Goal: Transaction & Acquisition: Purchase product/service

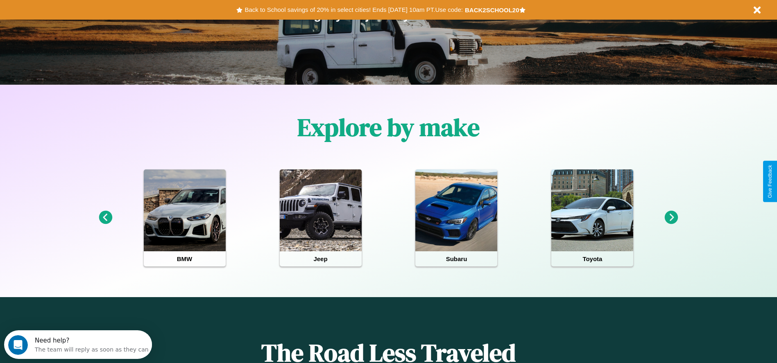
scroll to position [170, 0]
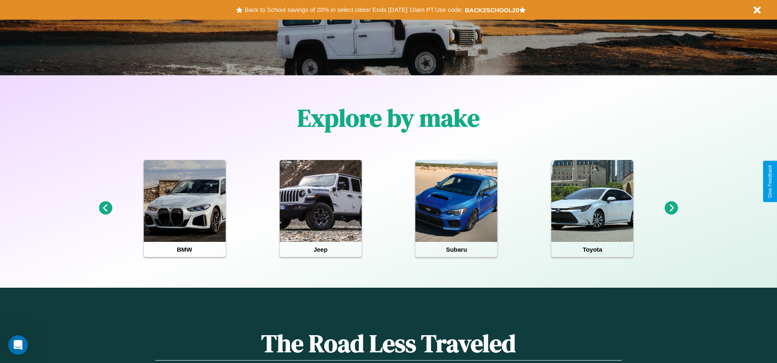
click at [105, 208] on icon at bounding box center [106, 208] width 14 height 14
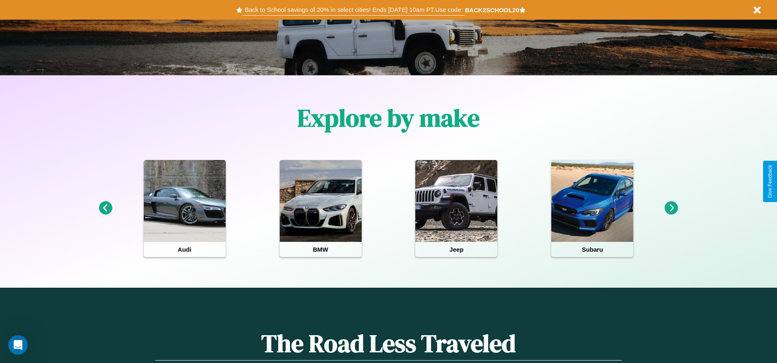
click at [353, 10] on button "Back to School savings of 20% in select cities! Ends [DATE] 10am PT. Use code:" at bounding box center [353, 9] width 222 height 11
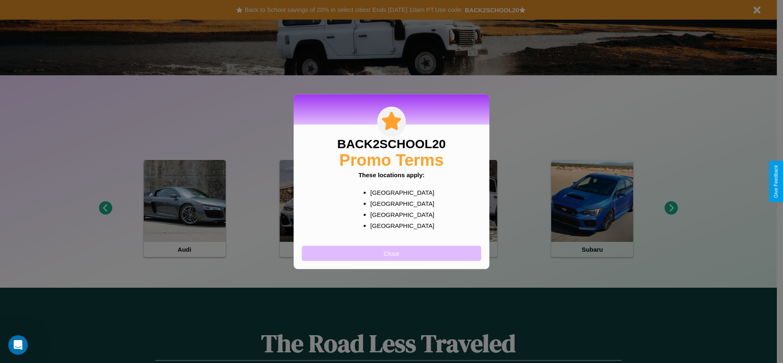
click at [391, 253] on button "Close" at bounding box center [391, 253] width 179 height 15
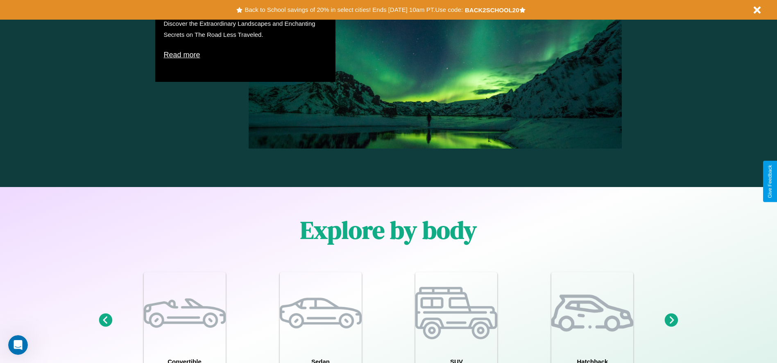
scroll to position [714, 0]
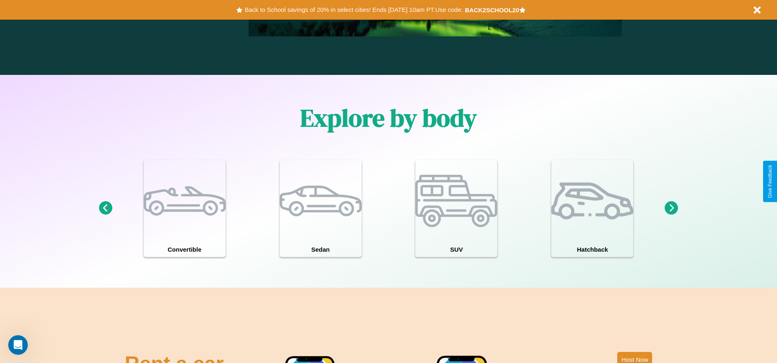
click at [671, 208] on icon at bounding box center [671, 208] width 14 height 14
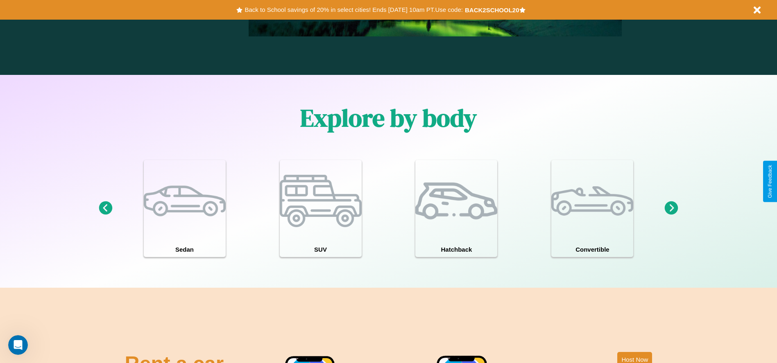
click at [671, 208] on icon at bounding box center [671, 208] width 14 height 14
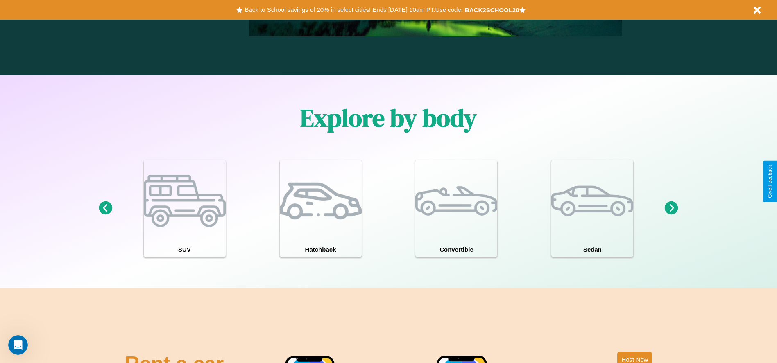
click at [671, 208] on icon at bounding box center [671, 208] width 14 height 14
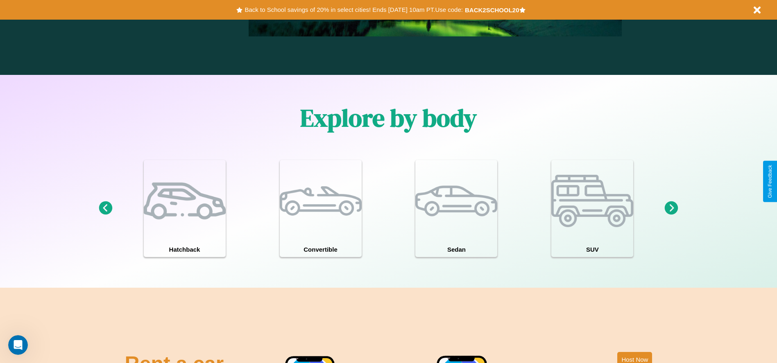
click at [105, 208] on icon at bounding box center [106, 208] width 14 height 14
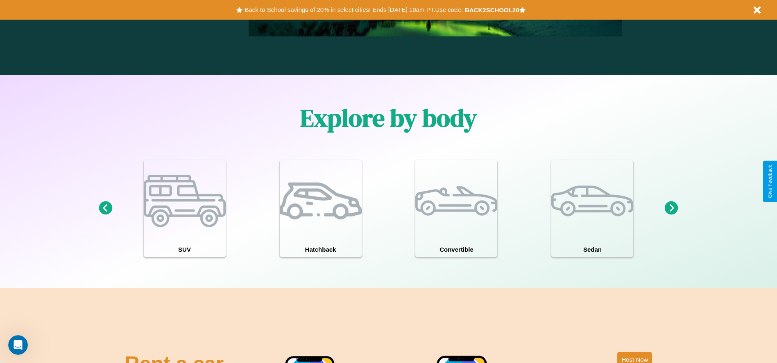
click at [105, 208] on icon at bounding box center [106, 208] width 14 height 14
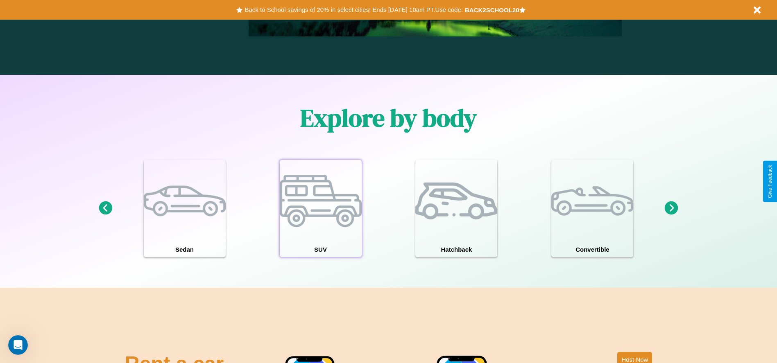
click at [320, 208] on div at bounding box center [321, 201] width 82 height 82
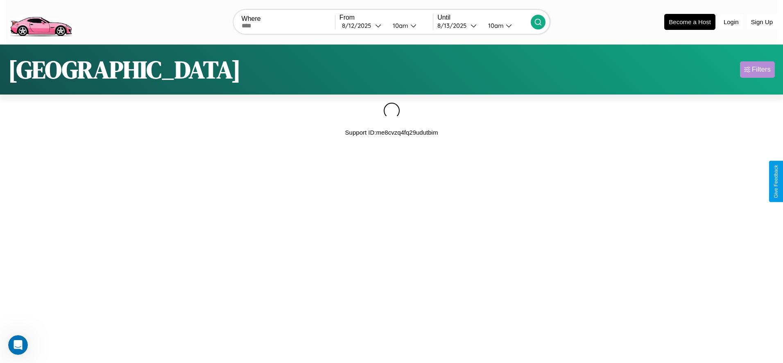
click at [757, 69] on div "Filters" at bounding box center [761, 69] width 19 height 8
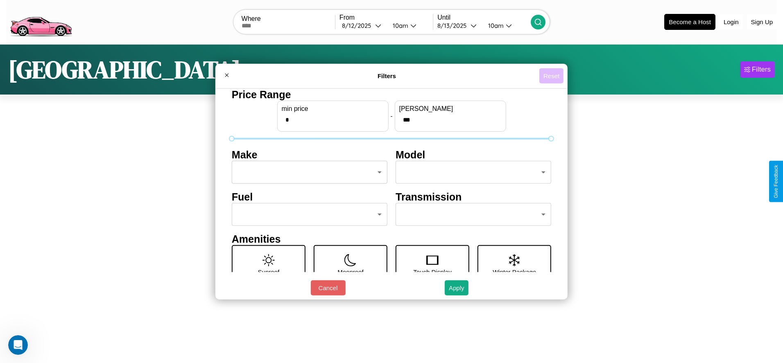
click at [551, 76] on button "Reset" at bounding box center [551, 75] width 24 height 15
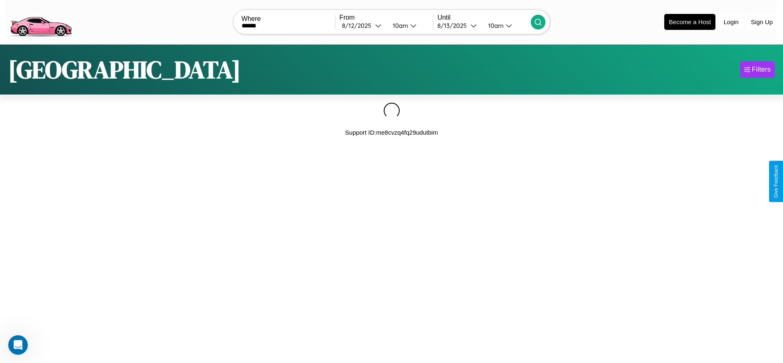
type input "******"
click at [538, 22] on icon at bounding box center [538, 22] width 8 height 8
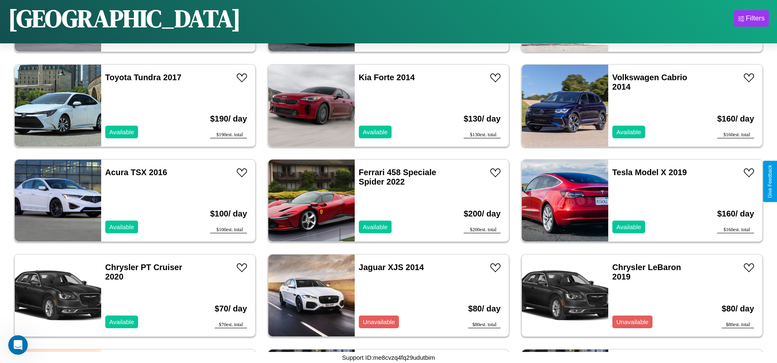
scroll to position [1136, 0]
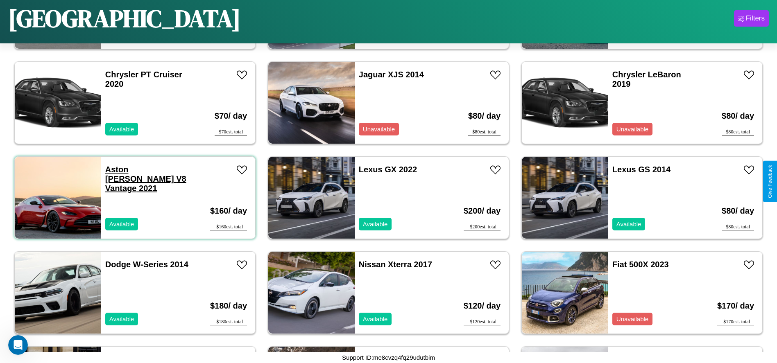
click at [129, 169] on link "Aston [PERSON_NAME] V8 Vantage 2021" at bounding box center [145, 179] width 81 height 28
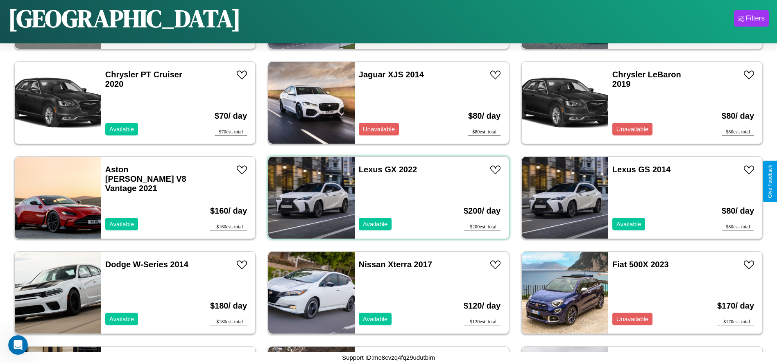
scroll to position [1322, 0]
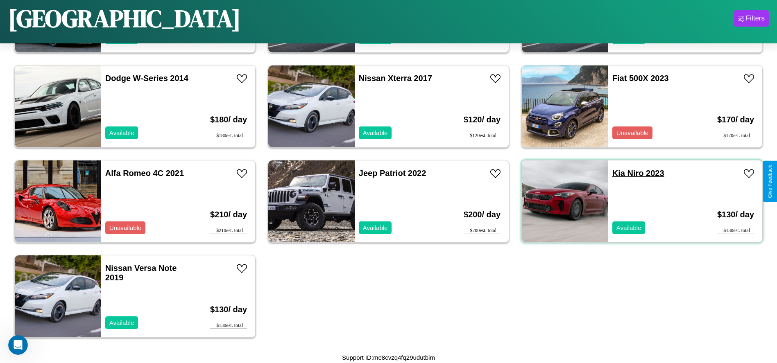
click at [613, 173] on link "[PERSON_NAME] 2023" at bounding box center [638, 173] width 52 height 9
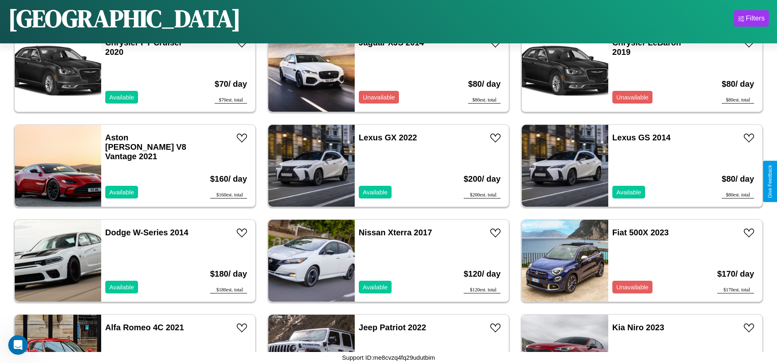
scroll to position [0, 0]
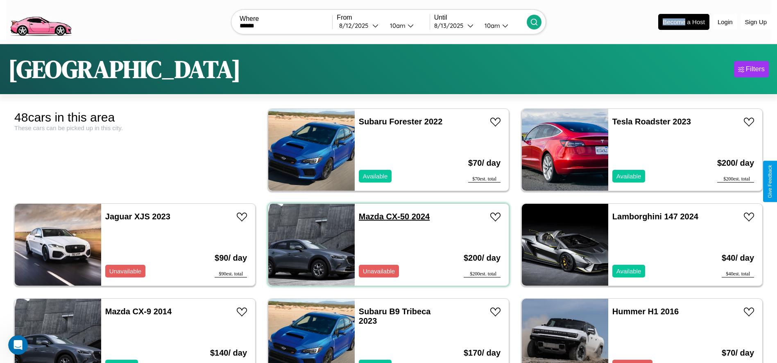
click at [368, 217] on link "Mazda CX-50 2024" at bounding box center [394, 216] width 71 height 9
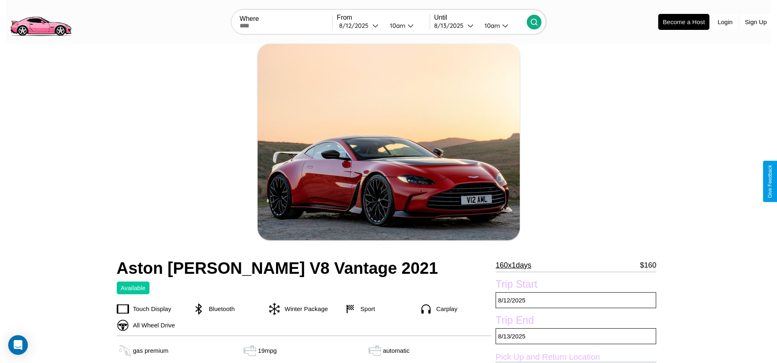
scroll to position [194, 0]
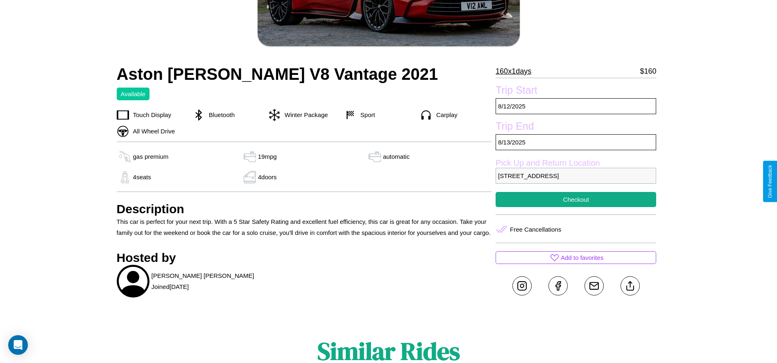
click at [576, 181] on p "2952 Spring Street Sydney New South Wales 19715 Australia" at bounding box center [575, 176] width 160 height 16
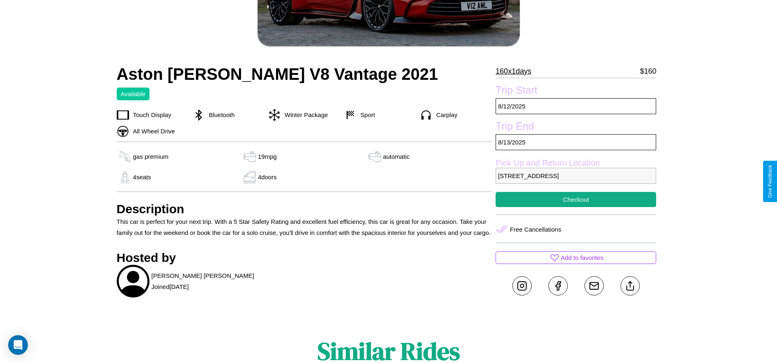
click at [576, 181] on p "2952 Spring Street Sydney New South Wales 19715 Australia" at bounding box center [575, 176] width 160 height 16
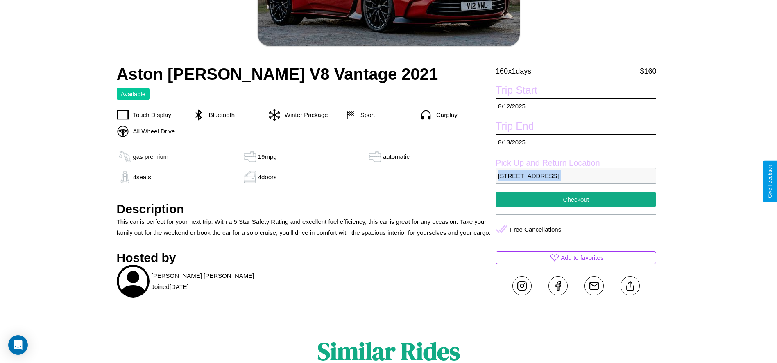
click at [576, 181] on p "2952 Spring Street Sydney New South Wales 19715 Australia" at bounding box center [575, 176] width 160 height 16
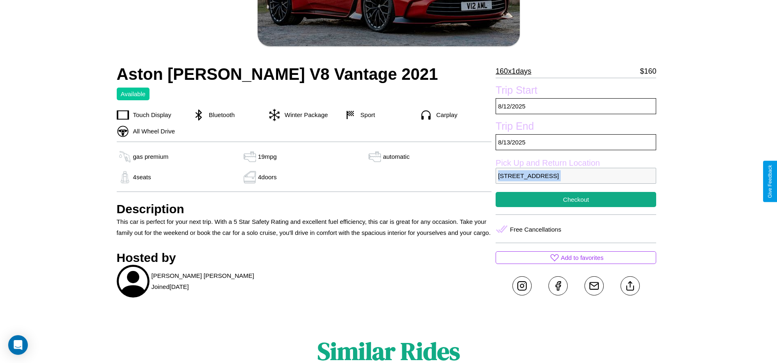
click at [576, 181] on p "2952 Spring Street Sydney New South Wales 19715 Australia" at bounding box center [575, 176] width 160 height 16
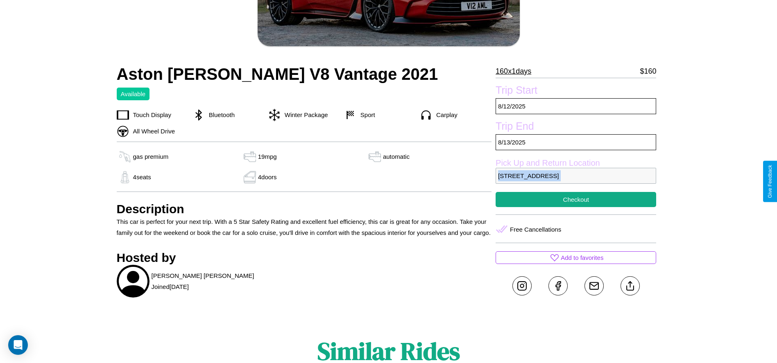
click at [576, 181] on p "2952 Spring Street Sydney New South Wales 19715 Australia" at bounding box center [575, 176] width 160 height 16
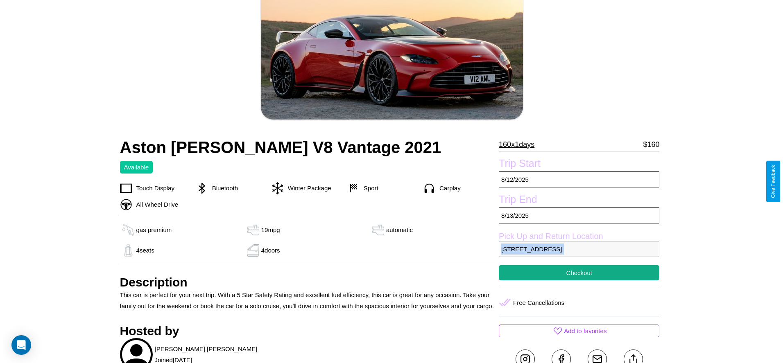
scroll to position [119, 0]
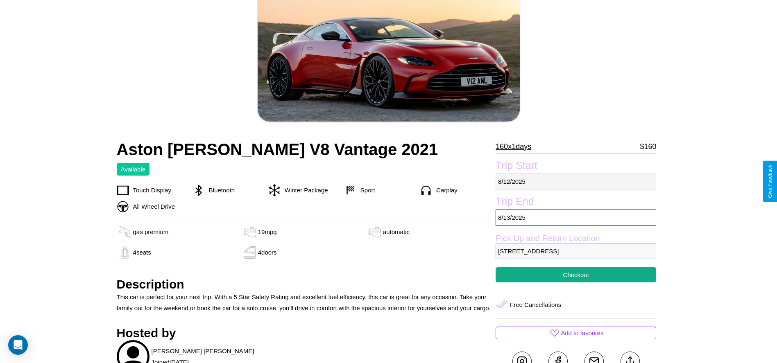
click at [576, 181] on p "8 / 12 / 2025" at bounding box center [575, 182] width 160 height 16
select select "*"
select select "****"
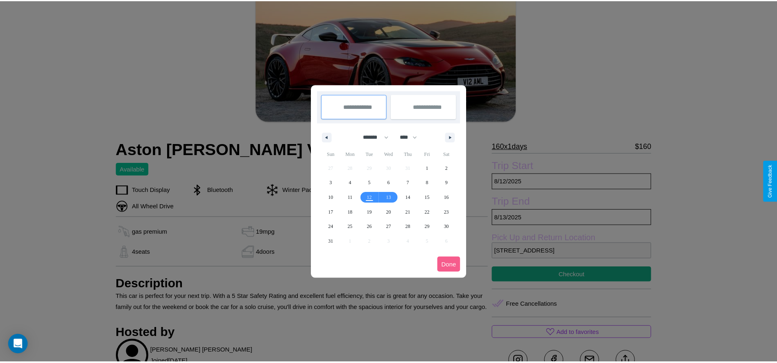
scroll to position [0, 0]
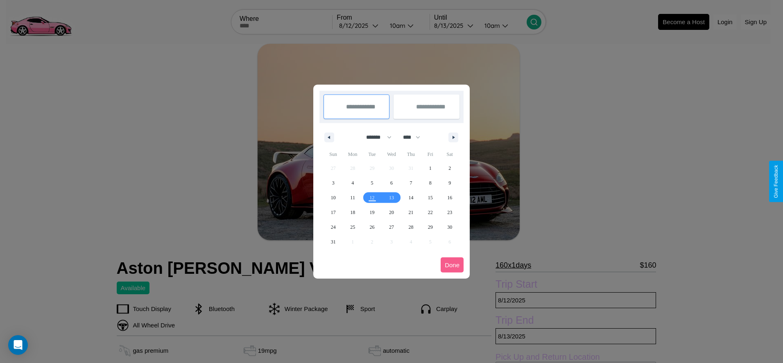
click at [359, 25] on div at bounding box center [391, 181] width 783 height 363
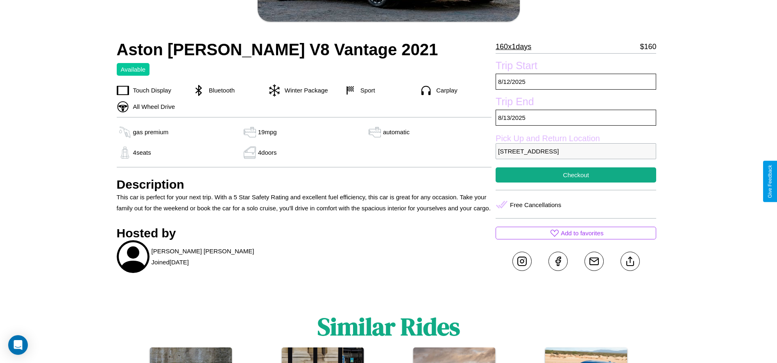
scroll to position [223, 0]
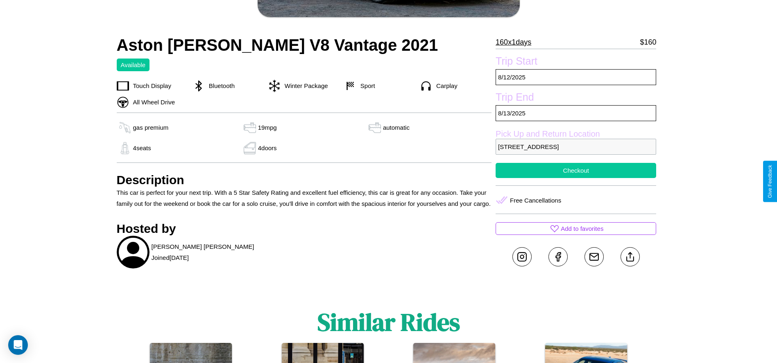
click at [576, 178] on button "Checkout" at bounding box center [575, 170] width 160 height 15
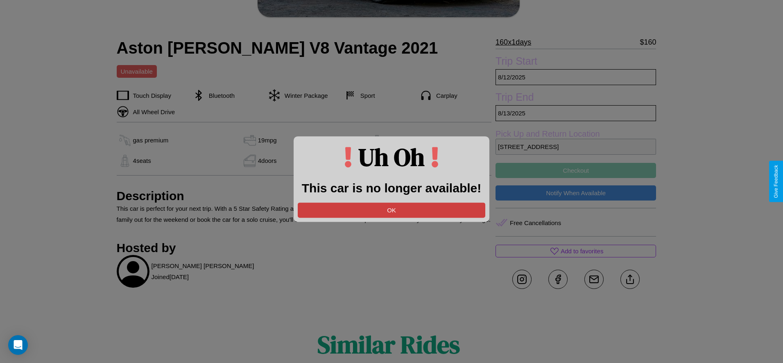
click at [391, 210] on button "OK" at bounding box center [391, 210] width 187 height 15
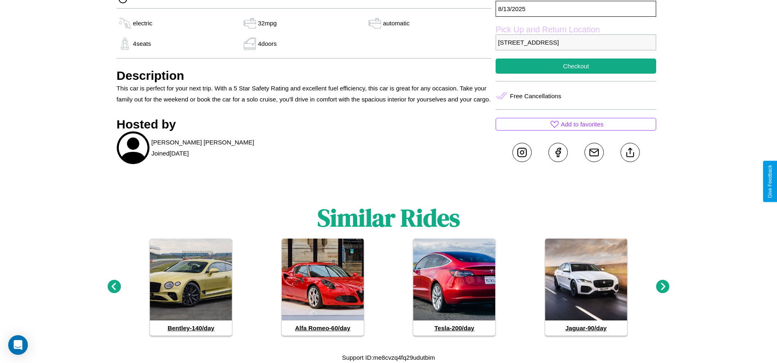
scroll to position [339, 0]
click at [114, 287] on icon at bounding box center [114, 287] width 14 height 14
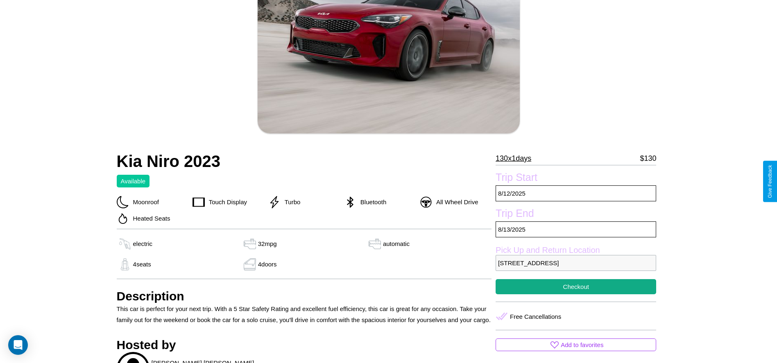
scroll to position [88, 0]
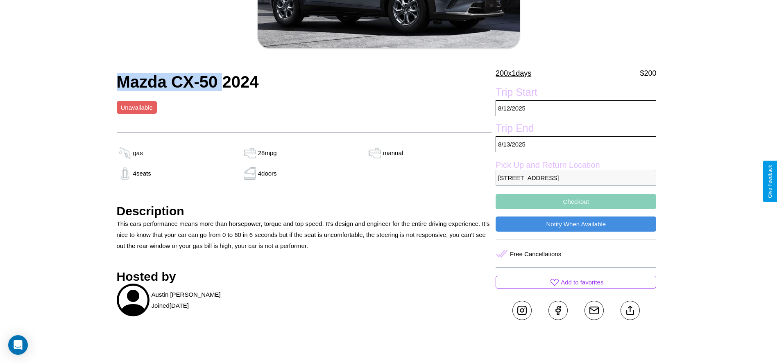
scroll to position [193, 0]
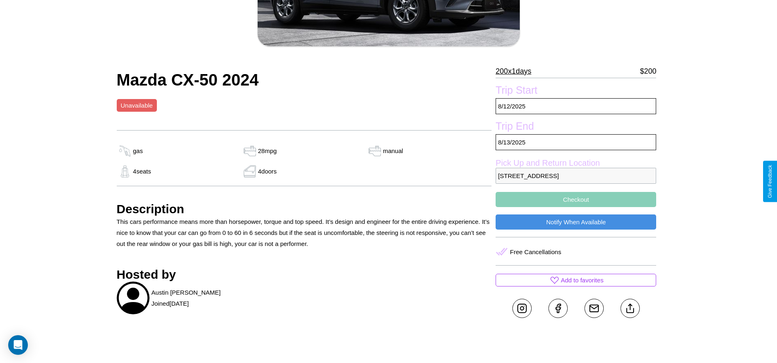
click at [576, 181] on p "1503 Chestnut Street Sydney New South Wales 76012 Australia" at bounding box center [575, 176] width 160 height 16
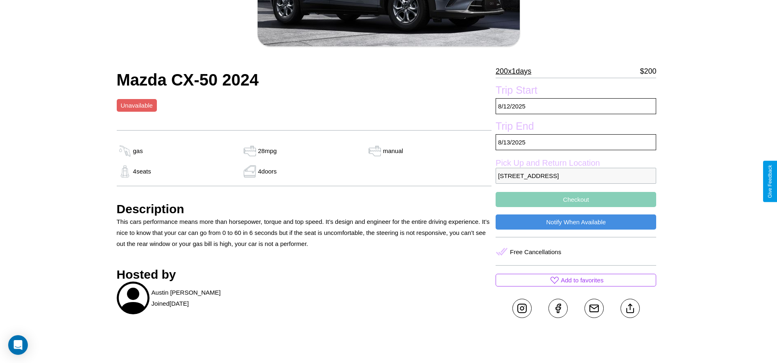
click at [576, 181] on p "1503 Chestnut Street Sydney New South Wales 76012 Australia" at bounding box center [575, 176] width 160 height 16
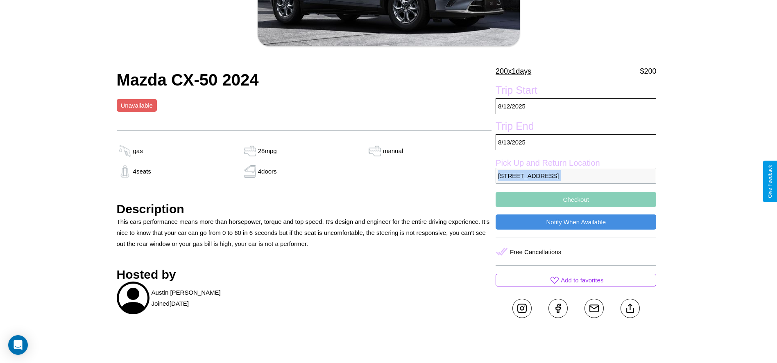
click at [576, 181] on p "1503 Chestnut Street Sydney New South Wales 76012 Australia" at bounding box center [575, 176] width 160 height 16
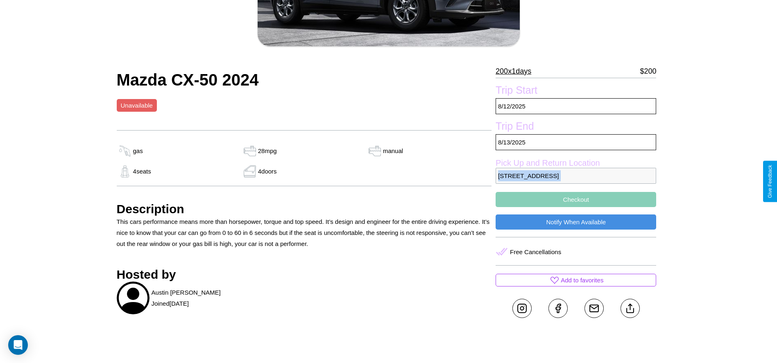
click at [576, 181] on p "1503 Chestnut Street Sydney New South Wales 76012 Australia" at bounding box center [575, 176] width 160 height 16
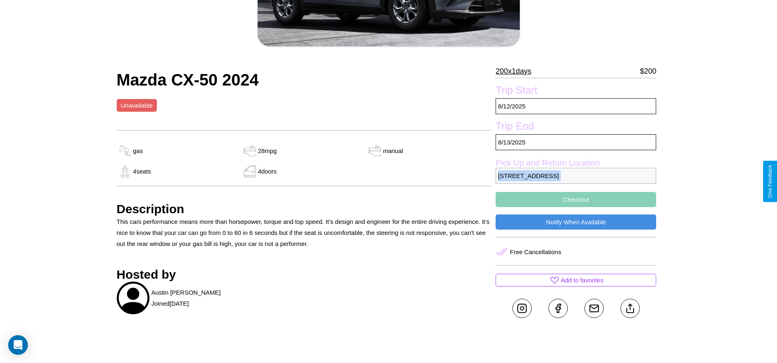
click at [576, 181] on p "1503 Chestnut Street Sydney New South Wales 76012 Australia" at bounding box center [575, 176] width 160 height 16
